Goal: Task Accomplishment & Management: Use online tool/utility

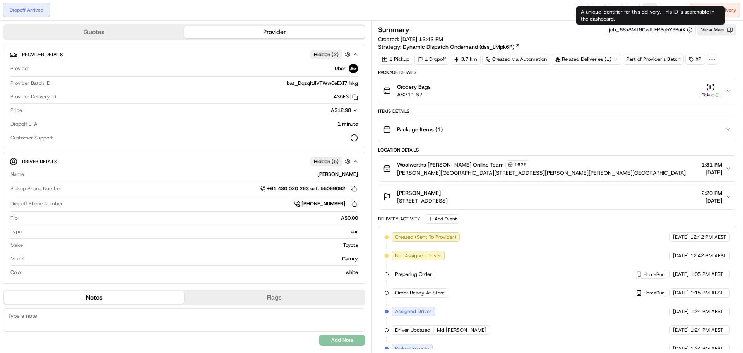
click at [648, 6] on link at bounding box center [650, 10] width 14 height 14
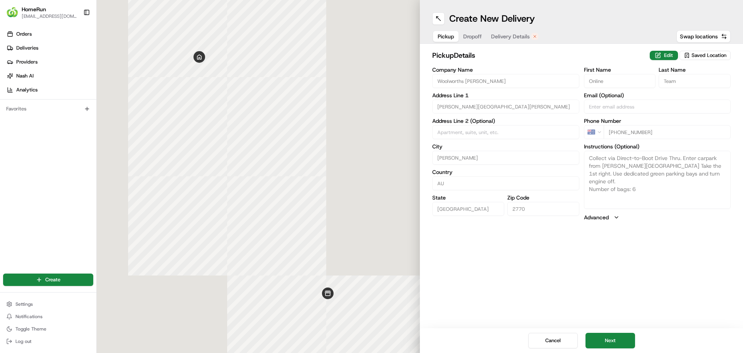
click at [481, 38] on span "Dropoff" at bounding box center [472, 37] width 19 height 8
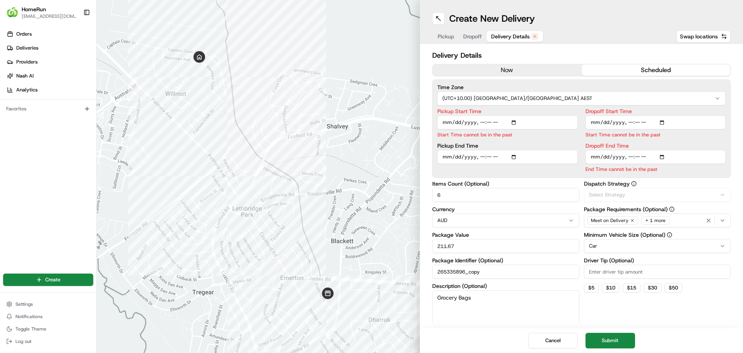
click at [509, 37] on span "Delivery Details" at bounding box center [510, 37] width 39 height 8
click at [494, 65] on button "now" at bounding box center [507, 70] width 149 height 12
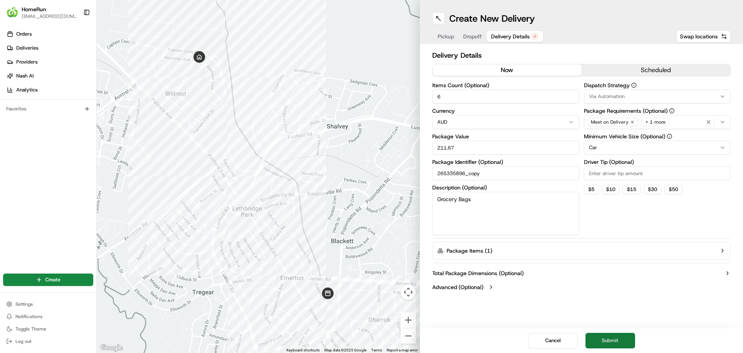
click at [608, 340] on button "Submit" at bounding box center [611, 339] width 50 height 15
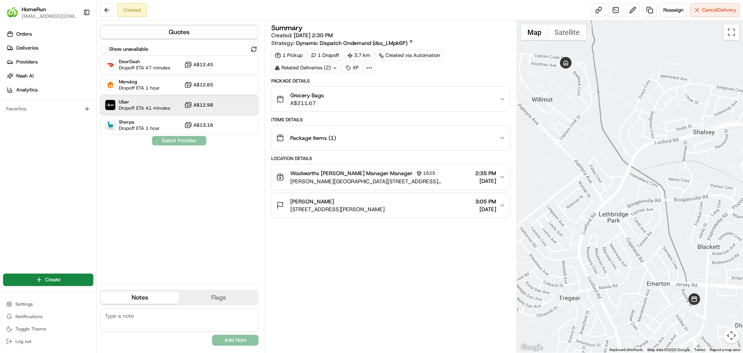
click at [149, 103] on span "Uber" at bounding box center [144, 102] width 51 height 6
click at [178, 141] on button "Assign Provider" at bounding box center [179, 140] width 55 height 9
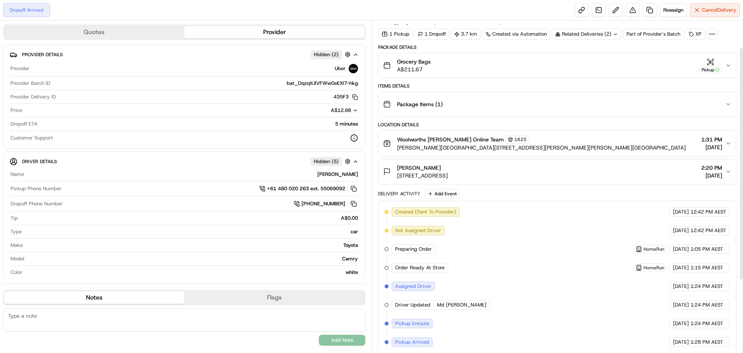
scroll to position [141, 0]
